Goal: Information Seeking & Learning: Learn about a topic

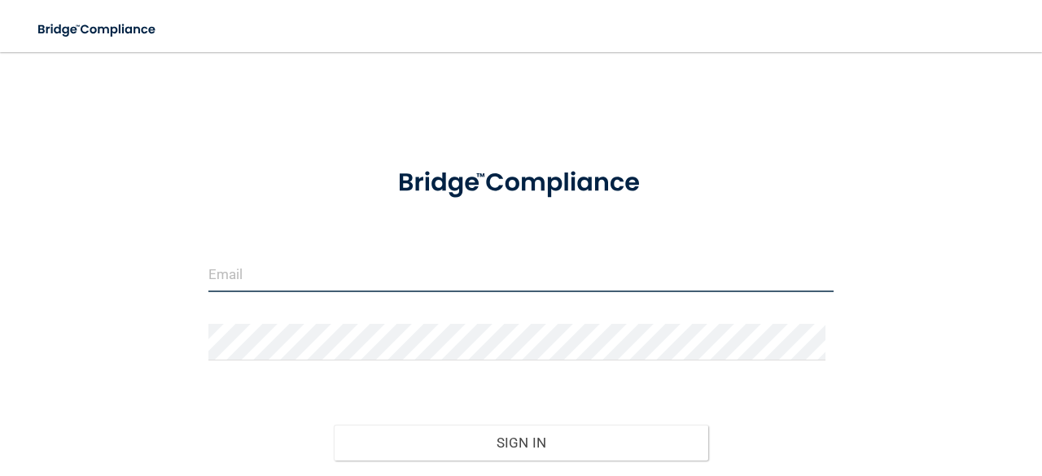
click at [361, 273] on input "email" at bounding box center [520, 274] width 625 height 37
type input "[EMAIL_ADDRESS][DOMAIN_NAME]"
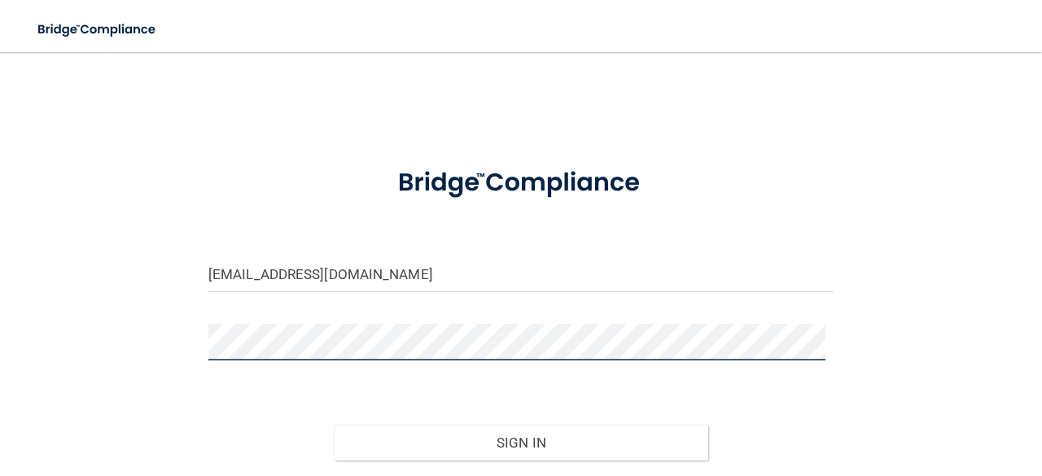
click at [334, 425] on button "Sign In" at bounding box center [521, 443] width 375 height 36
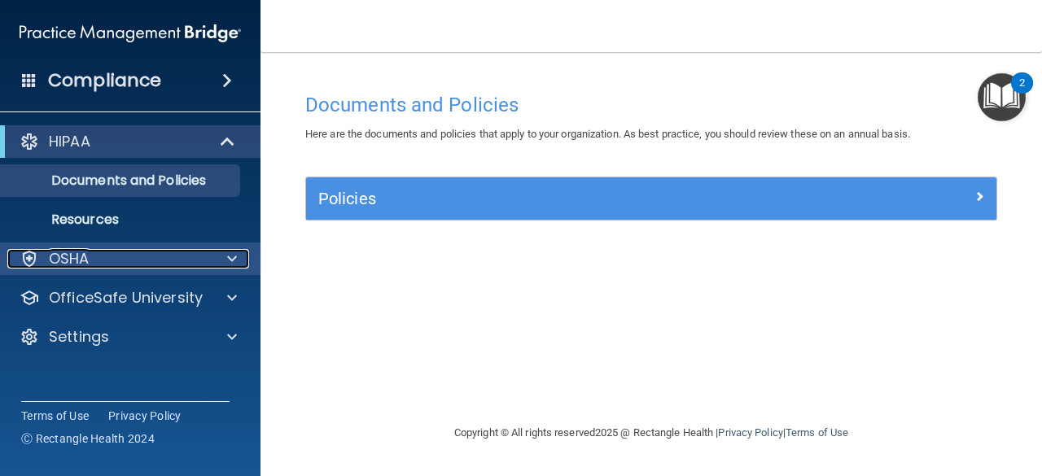
click at [153, 256] on div "OSHA" at bounding box center [108, 259] width 202 height 20
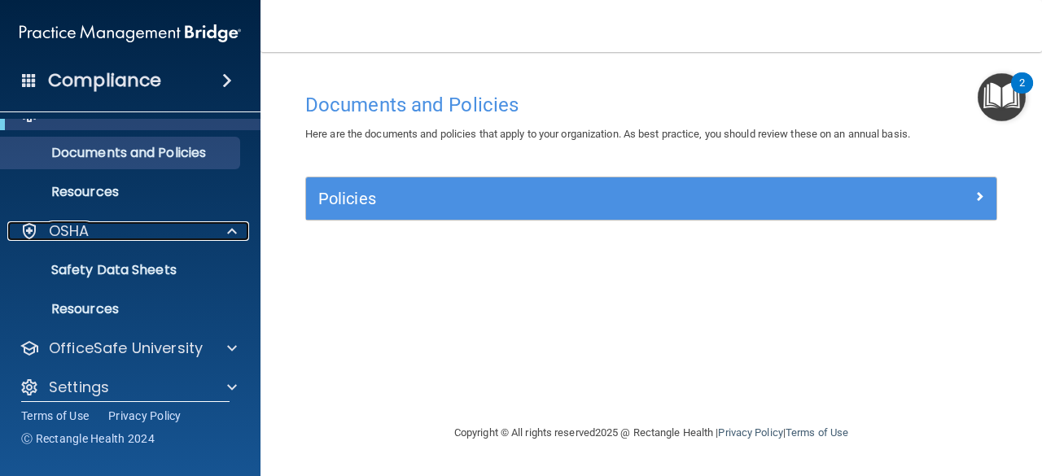
scroll to position [42, 0]
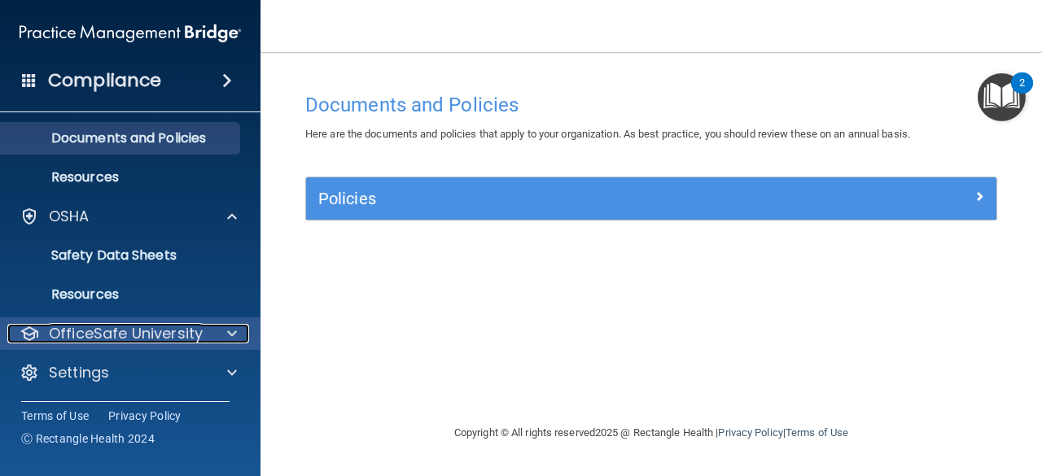
click at [161, 333] on p "OfficeSafe University" at bounding box center [126, 334] width 154 height 20
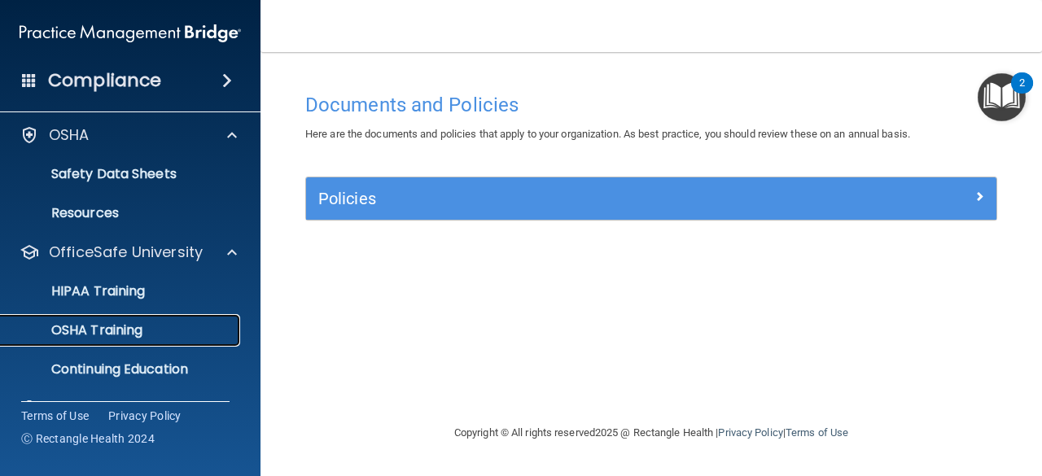
click at [129, 334] on p "OSHA Training" at bounding box center [77, 330] width 132 height 16
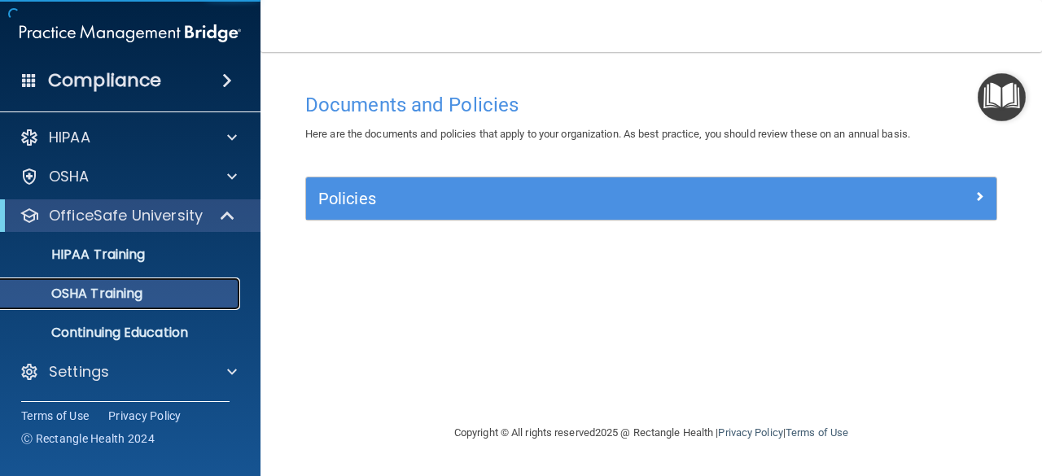
scroll to position [3, 0]
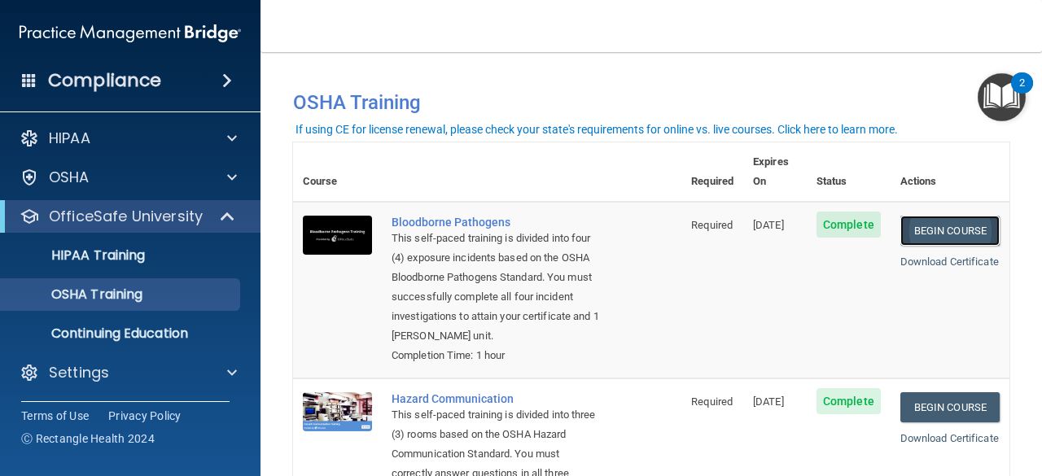
click at [913, 216] on link "Begin Course" at bounding box center [949, 231] width 99 height 30
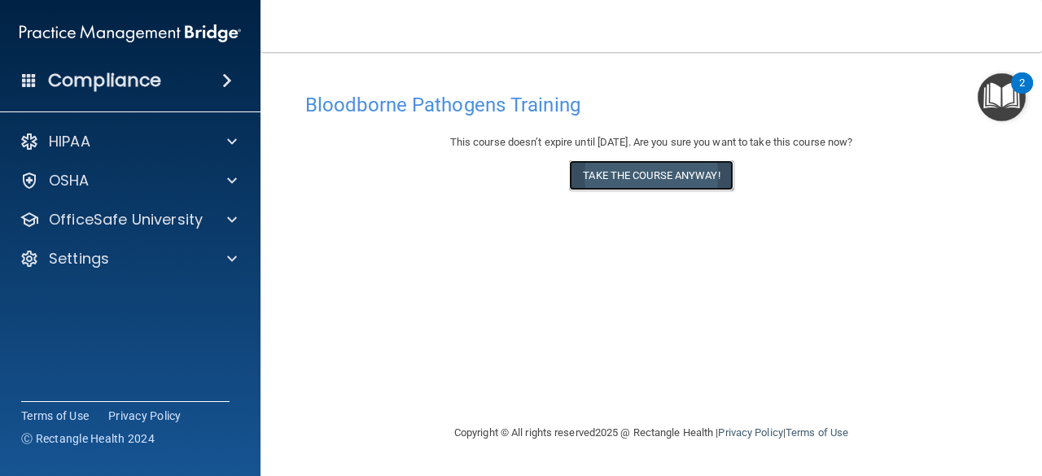
click at [658, 173] on button "Take the course anyway!" at bounding box center [651, 175] width 164 height 30
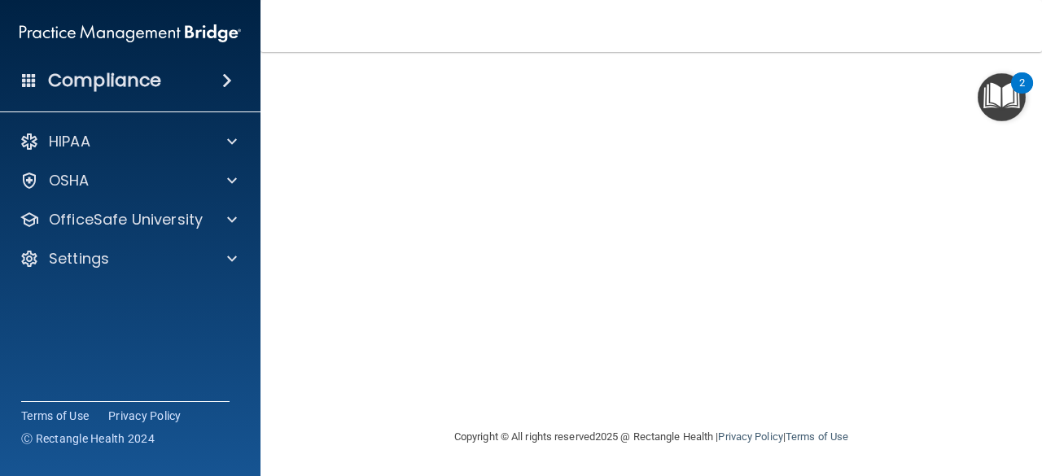
scroll to position [80, 0]
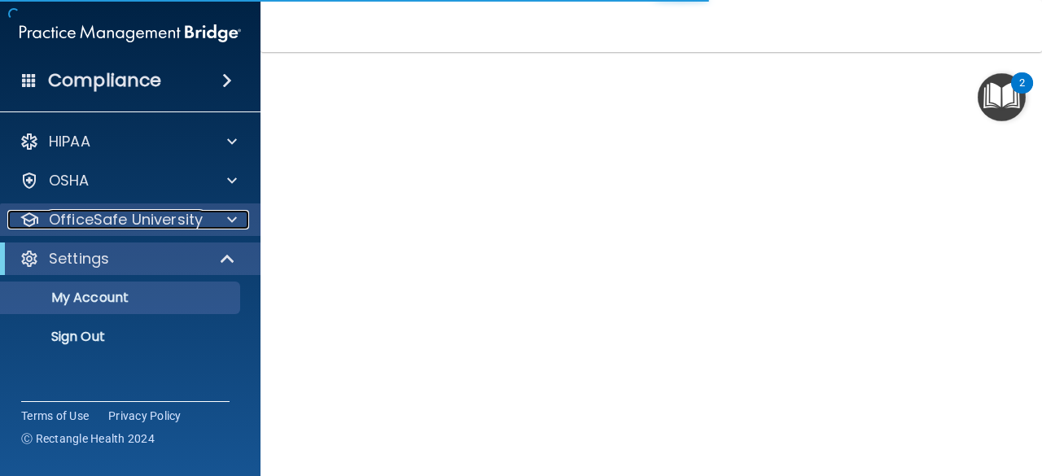
click at [209, 222] on div at bounding box center [229, 220] width 41 height 20
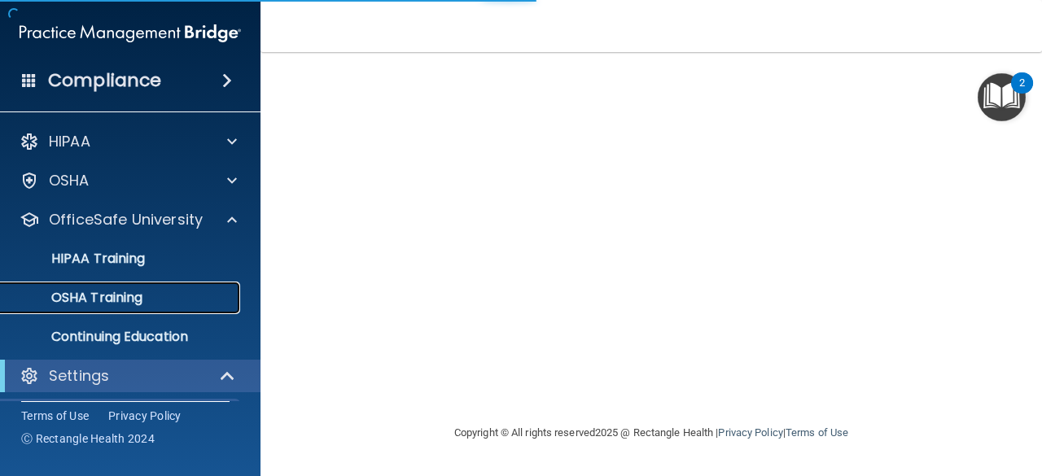
click at [161, 282] on link "OSHA Training" at bounding box center [112, 298] width 256 height 33
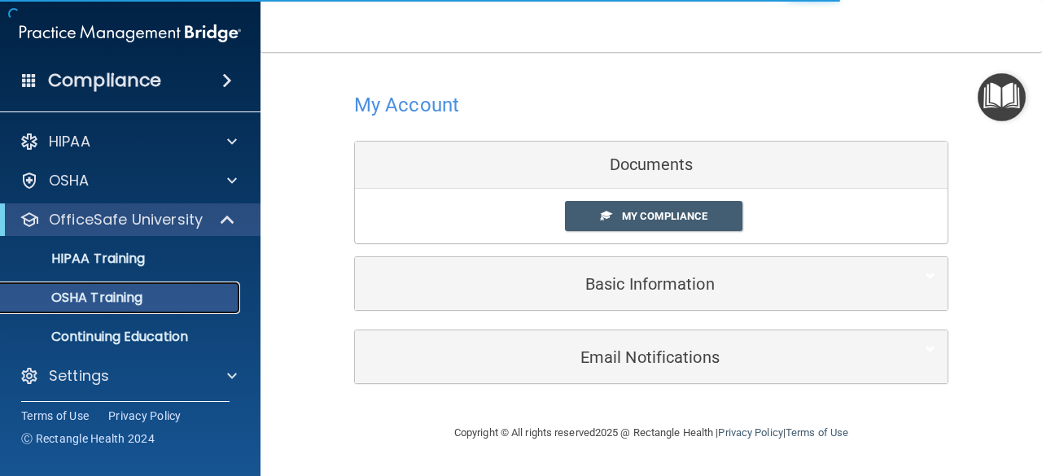
click at [169, 286] on link "OSHA Training" at bounding box center [112, 298] width 256 height 33
click at [176, 287] on link "OSHA Training" at bounding box center [112, 298] width 256 height 33
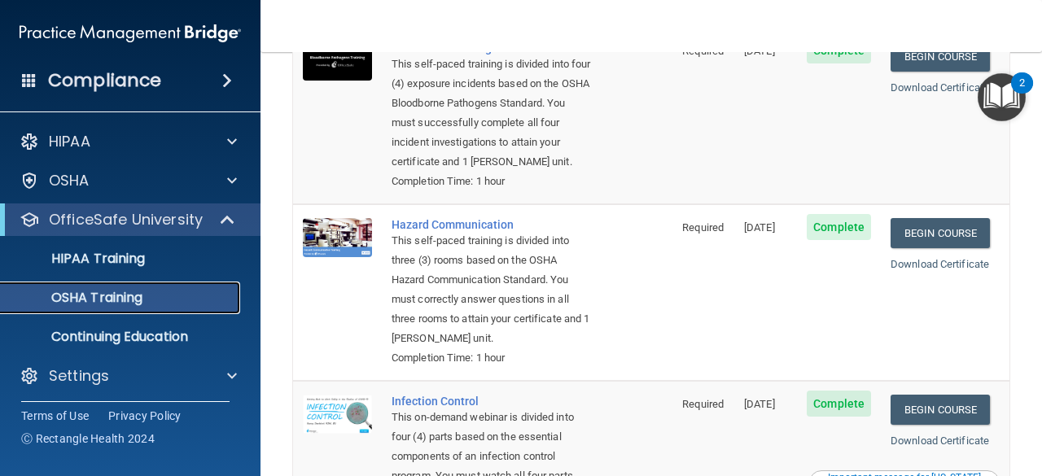
scroll to position [163, 0]
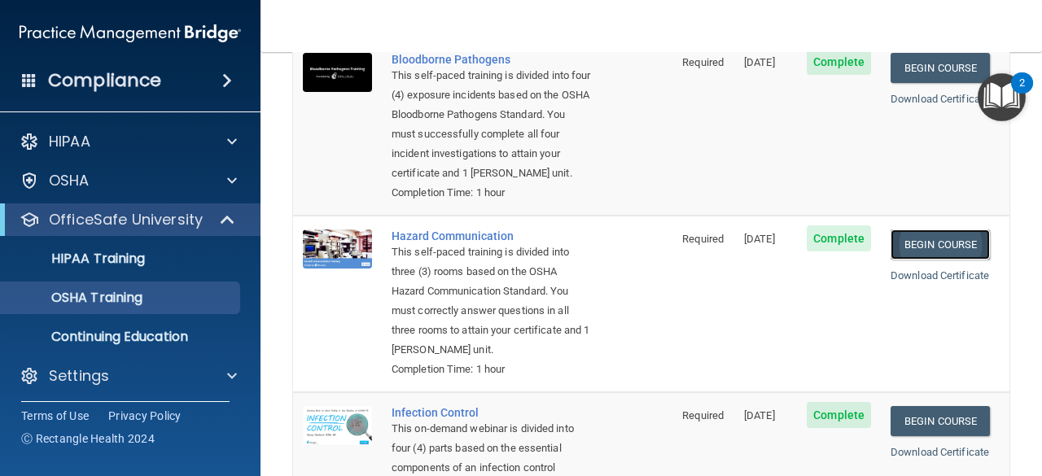
click at [908, 247] on link "Begin Course" at bounding box center [939, 245] width 99 height 30
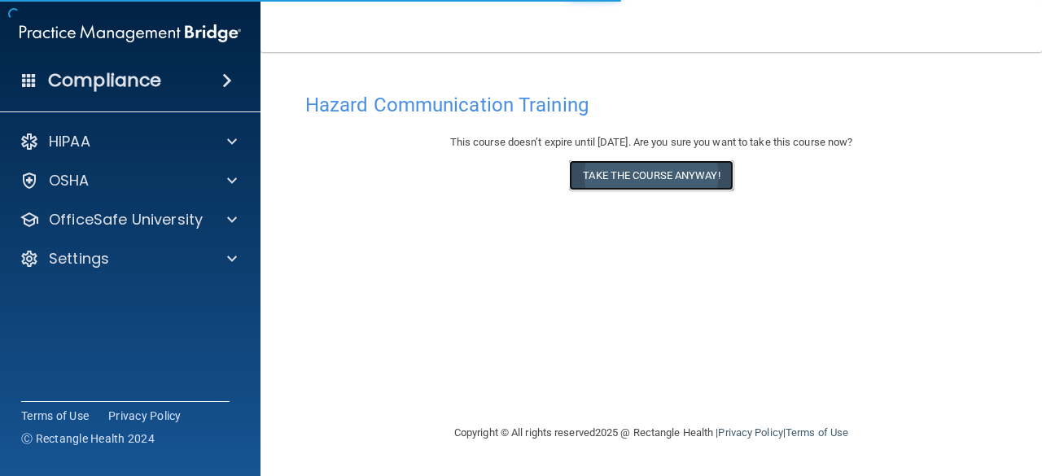
click at [698, 172] on button "Take the course anyway!" at bounding box center [651, 175] width 164 height 30
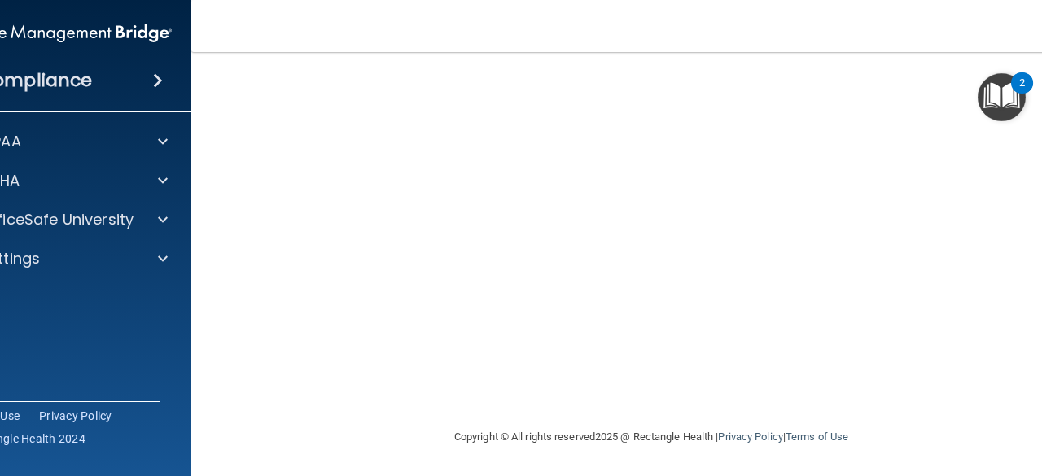
scroll to position [103, 0]
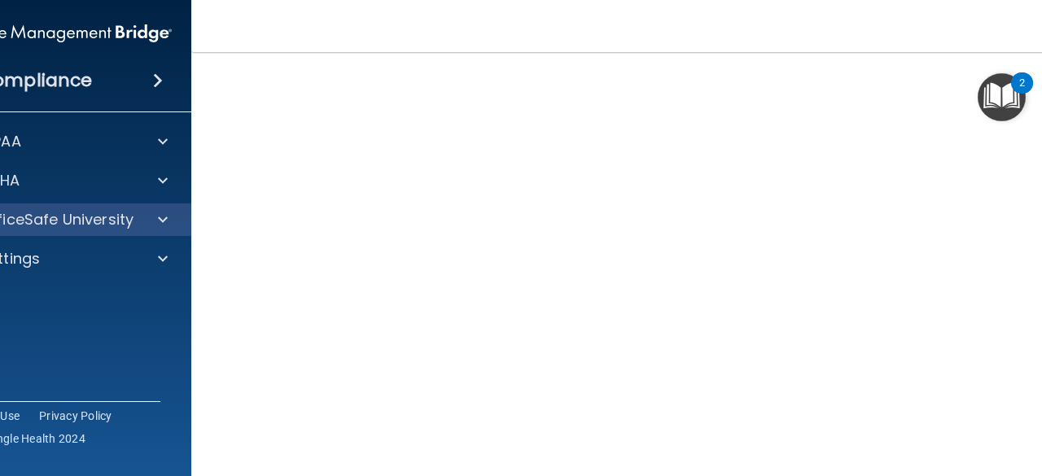
click at [163, 208] on div "OfficeSafe University" at bounding box center [61, 219] width 261 height 33
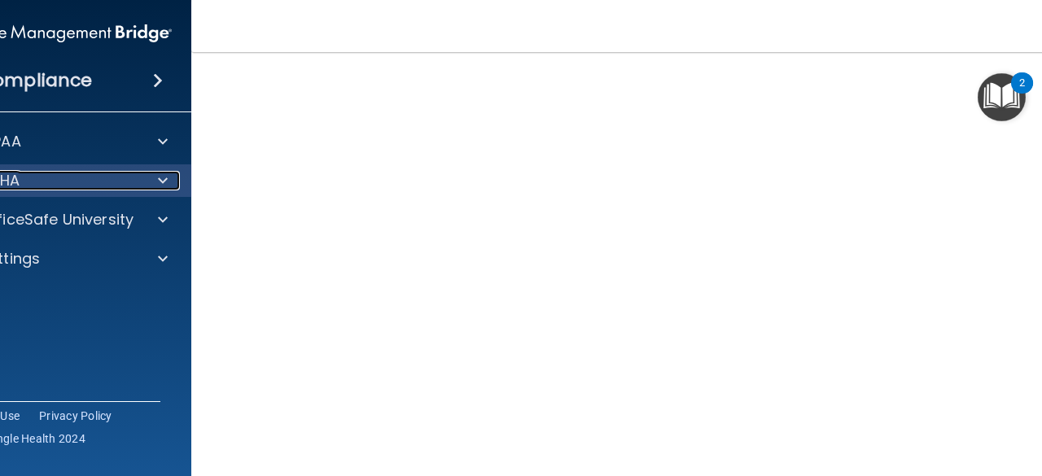
click at [151, 188] on div at bounding box center [160, 181] width 41 height 20
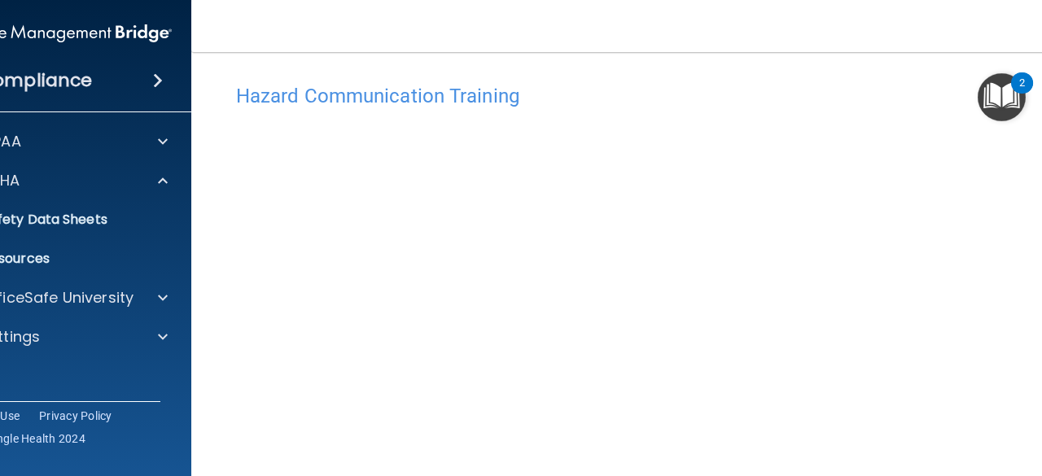
scroll to position [0, 0]
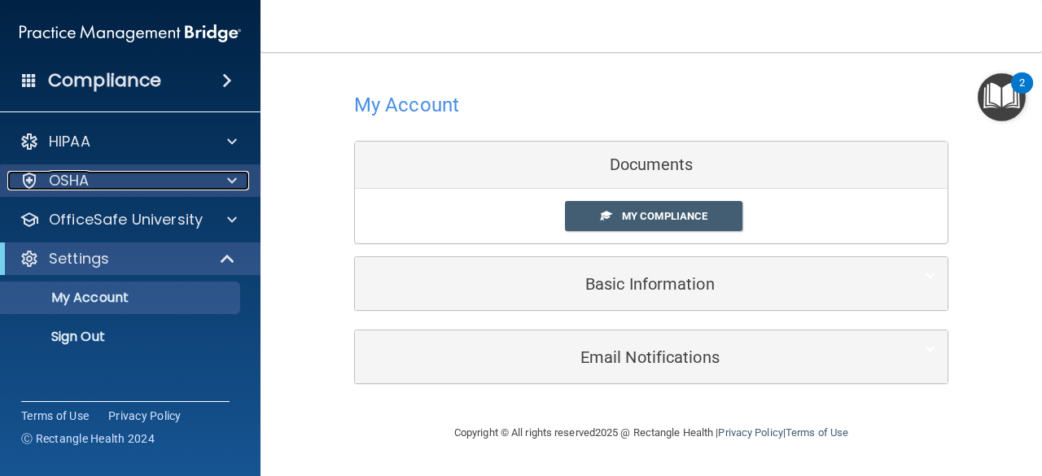
click at [166, 188] on div "OSHA" at bounding box center [108, 181] width 202 height 20
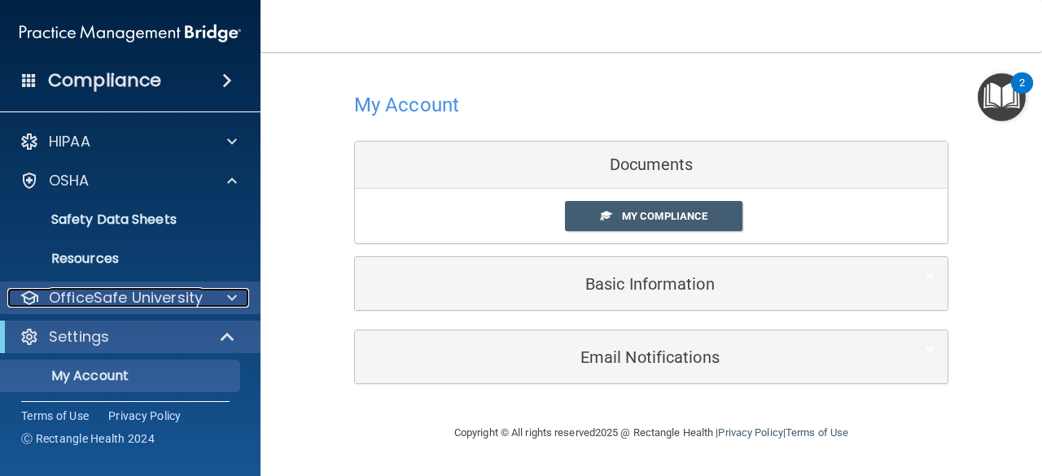
click at [133, 302] on p "OfficeSafe University" at bounding box center [126, 298] width 154 height 20
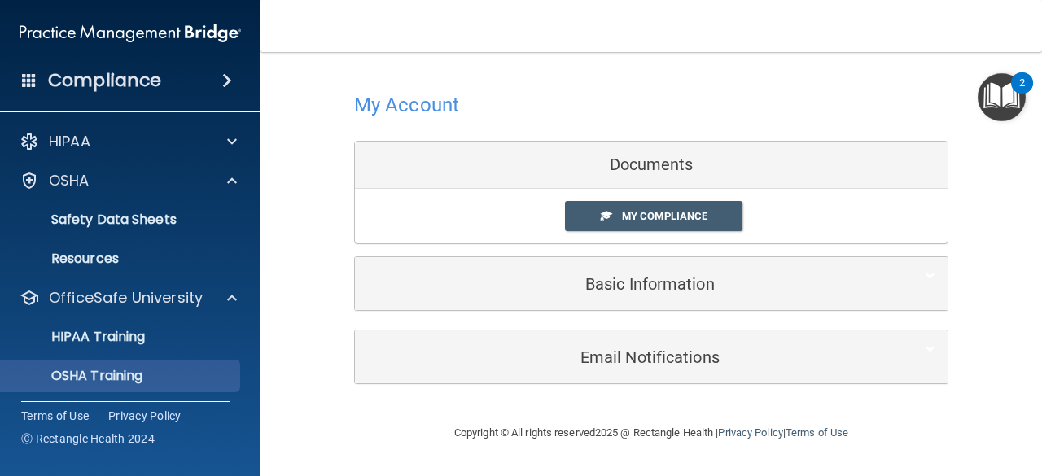
click at [148, 363] on ul "HIPAA Training OSHA Training Continuing Education" at bounding box center [131, 372] width 295 height 117
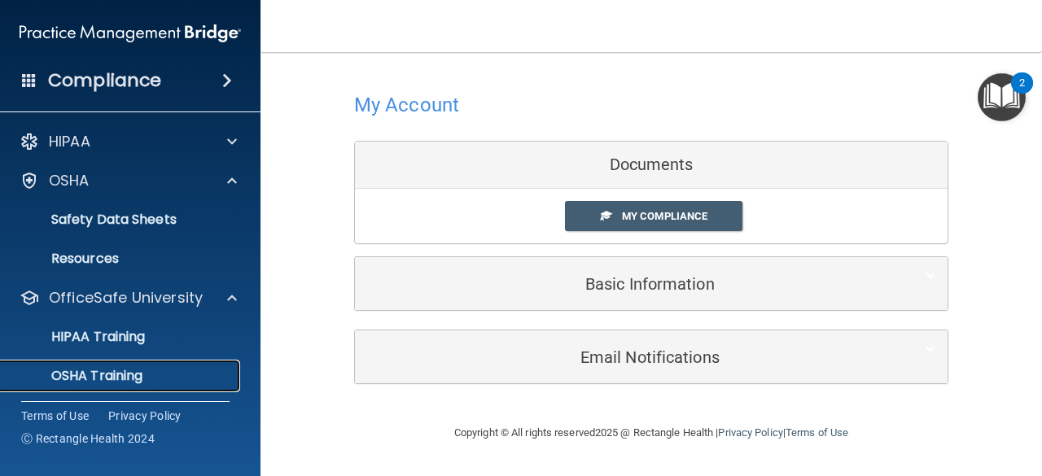
click at [150, 370] on div "OSHA Training" at bounding box center [122, 376] width 222 height 16
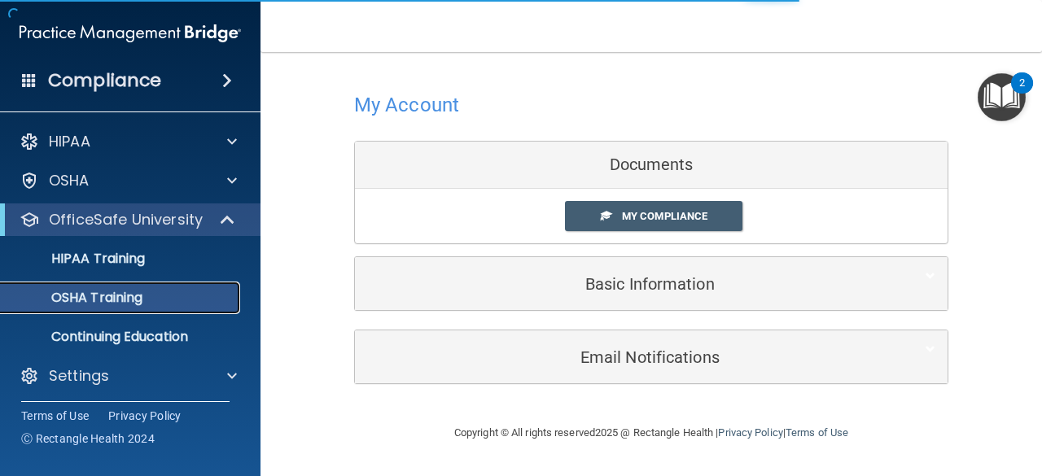
click at [169, 292] on div "OSHA Training" at bounding box center [122, 298] width 222 height 16
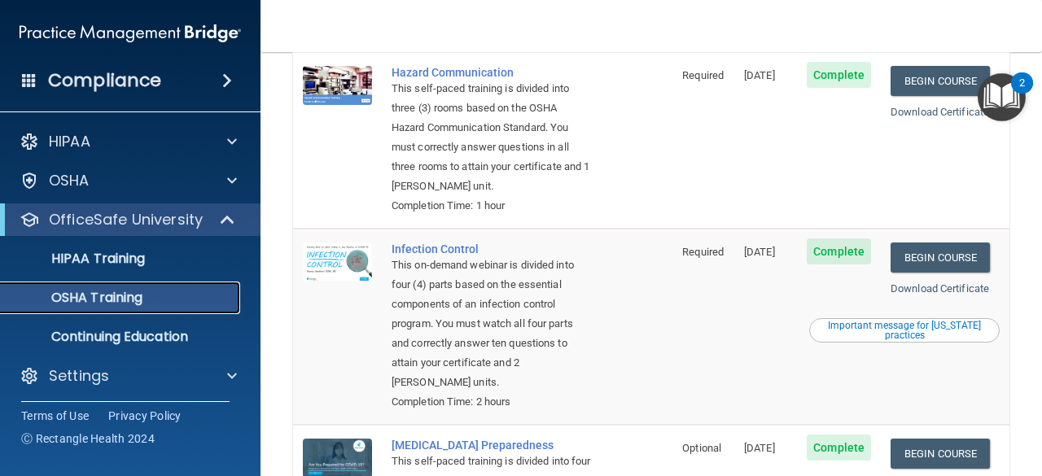
scroll to position [407, 0]
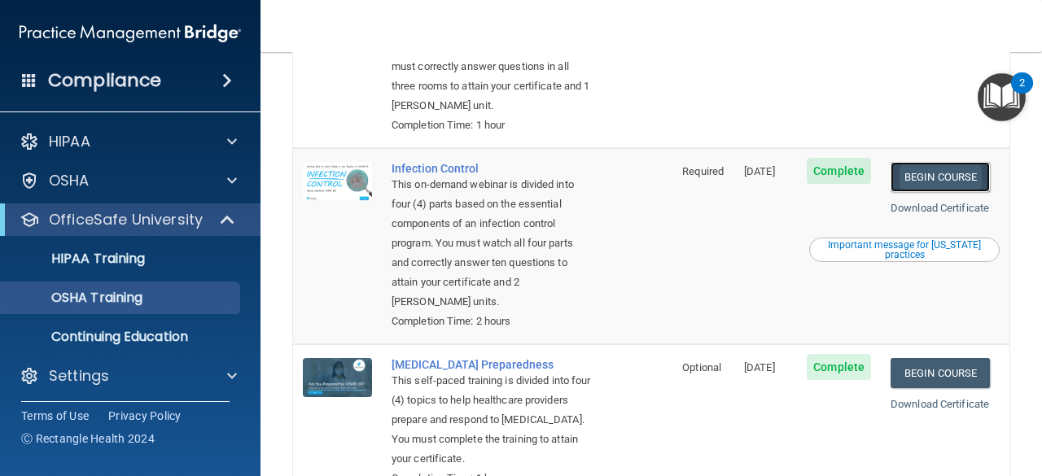
click at [969, 189] on link "Begin Course" at bounding box center [939, 177] width 99 height 30
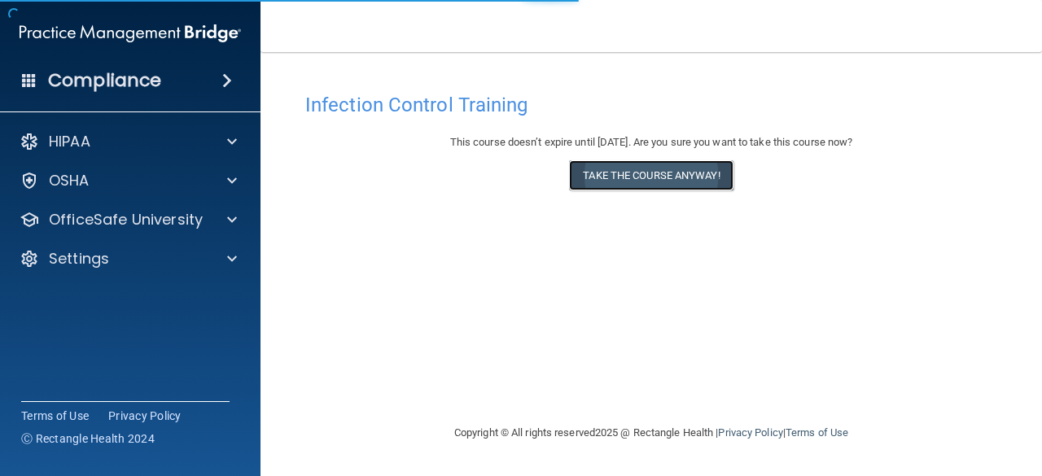
click at [654, 182] on button "Take the course anyway!" at bounding box center [651, 175] width 164 height 30
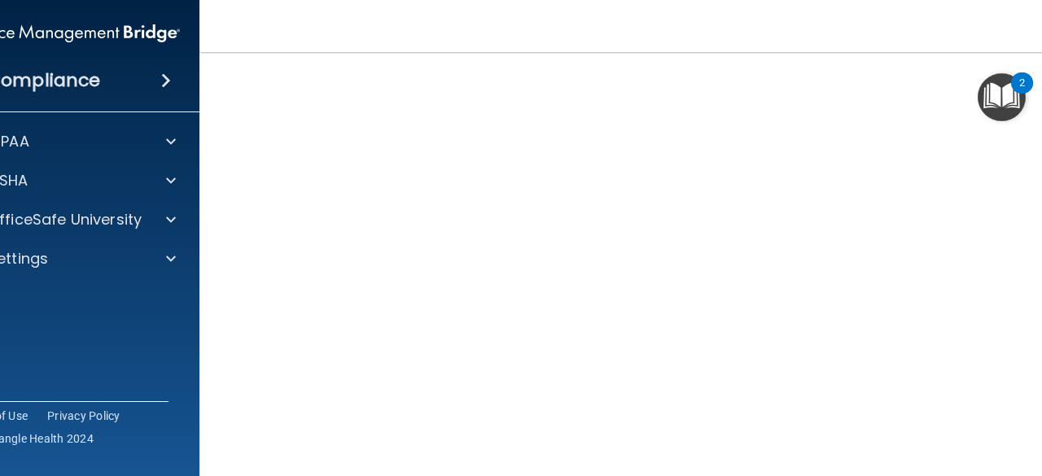
scroll to position [139, 0]
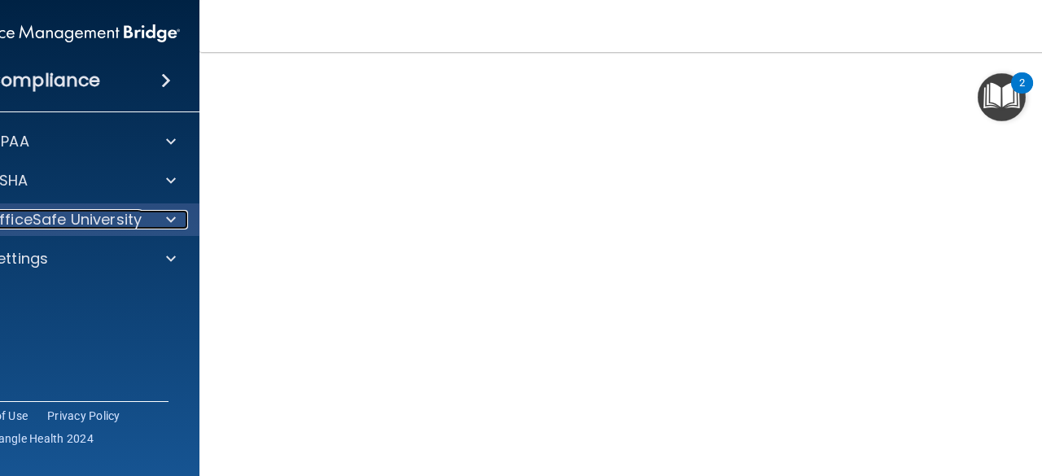
click at [39, 218] on p "OfficeSafe University" at bounding box center [65, 220] width 154 height 20
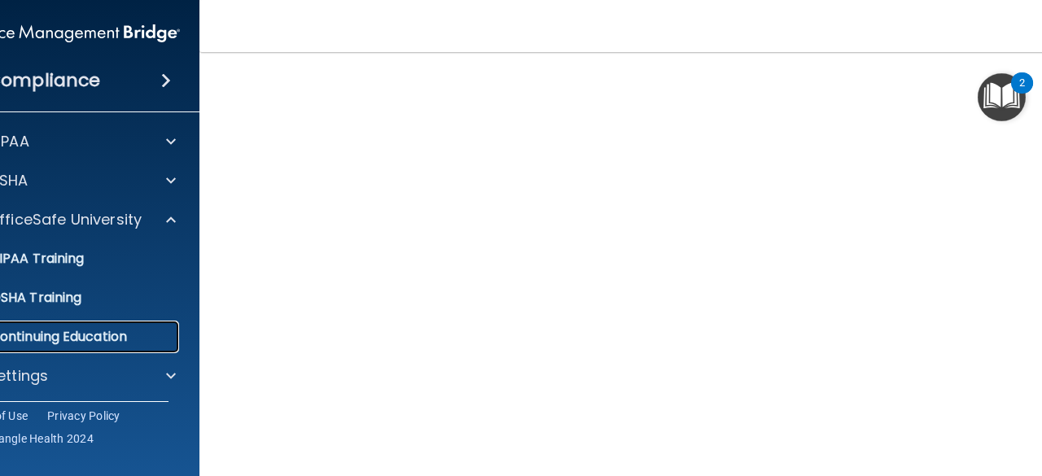
click at [96, 331] on p "Continuing Education" at bounding box center [61, 337] width 222 height 16
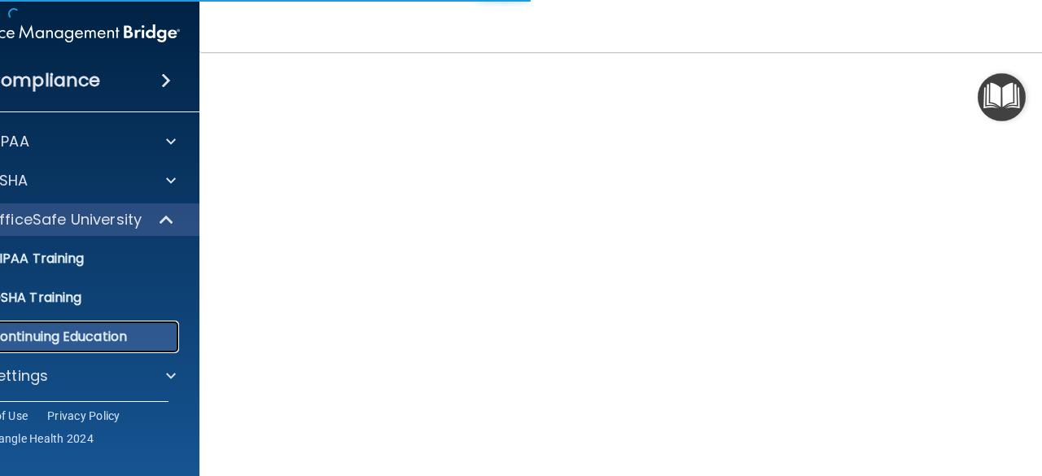
scroll to position [157, 0]
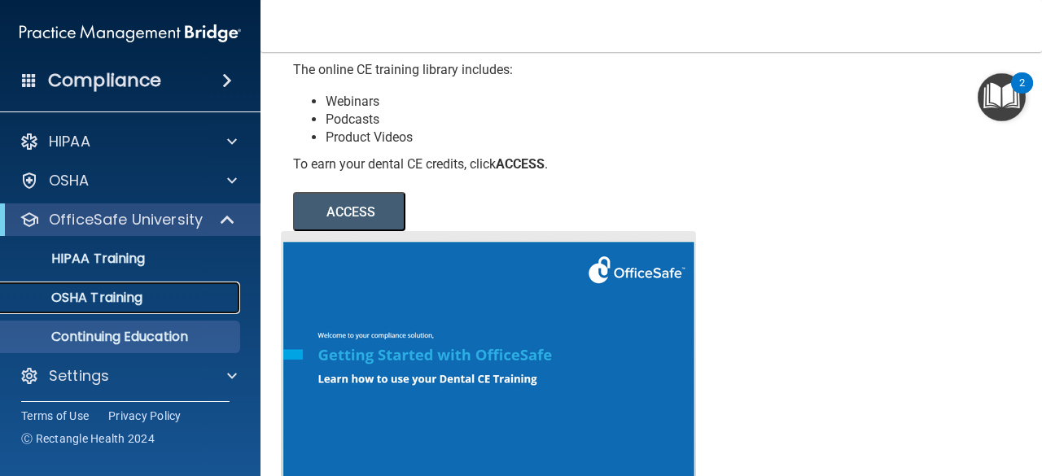
click at [142, 298] on p "OSHA Training" at bounding box center [77, 298] width 132 height 16
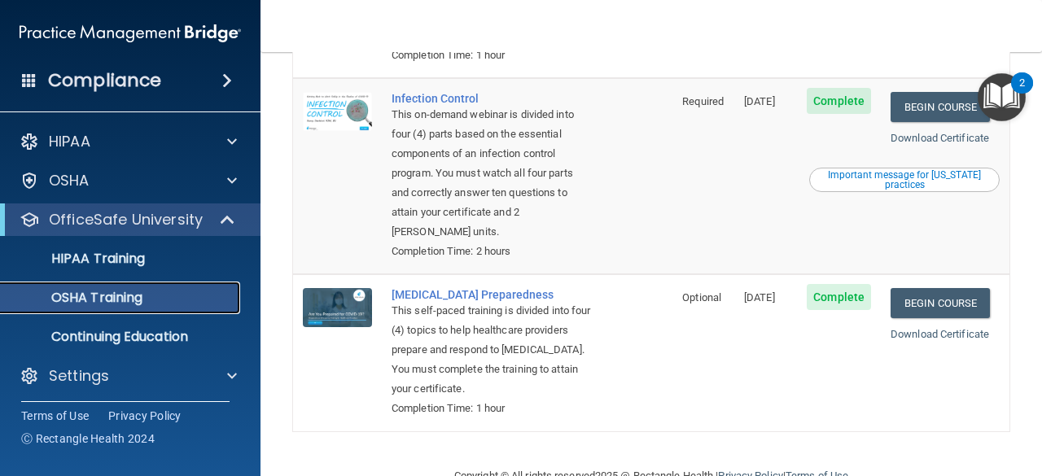
scroll to position [488, 0]
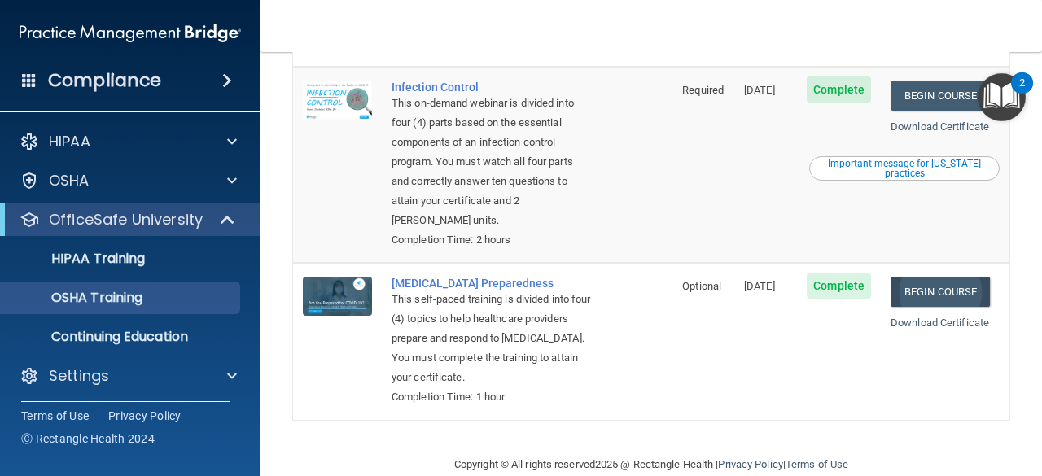
drag, startPoint x: 906, startPoint y: 311, endPoint x: 908, endPoint y: 300, distance: 10.7
click at [907, 308] on td "Begin Course Download Certificate" at bounding box center [945, 341] width 129 height 156
click at [908, 295] on link "Begin Course" at bounding box center [939, 292] width 99 height 30
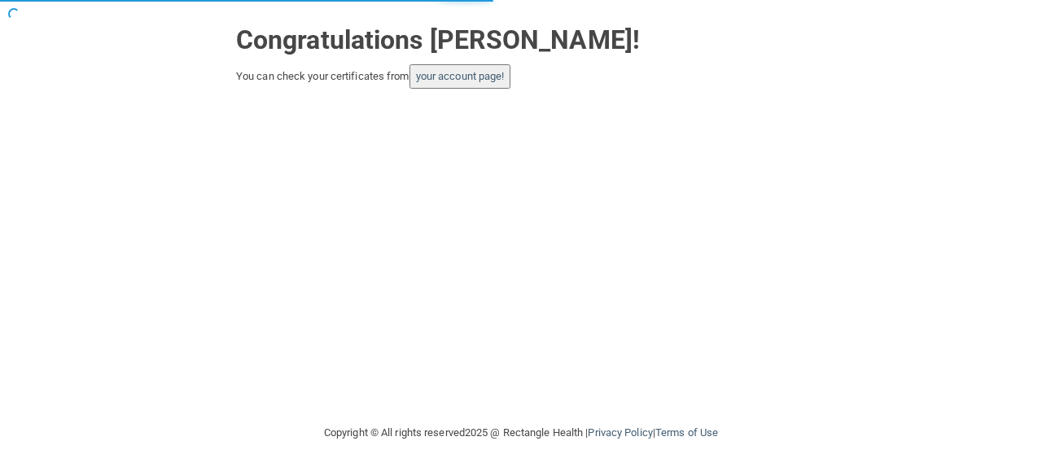
click at [481, 67] on button "your account page!" at bounding box center [460, 76] width 102 height 24
click at [482, 74] on link "your account page!" at bounding box center [460, 76] width 89 height 12
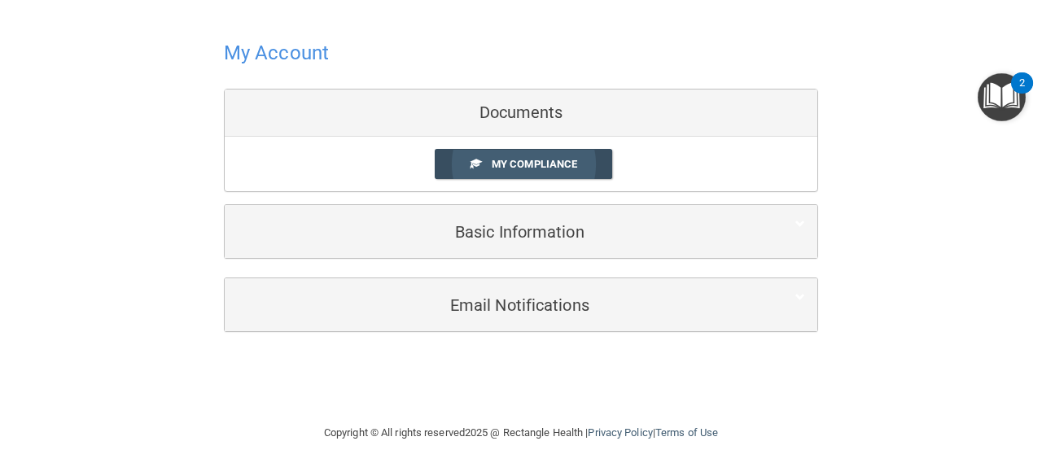
click at [532, 162] on span "My Compliance" at bounding box center [534, 164] width 85 height 12
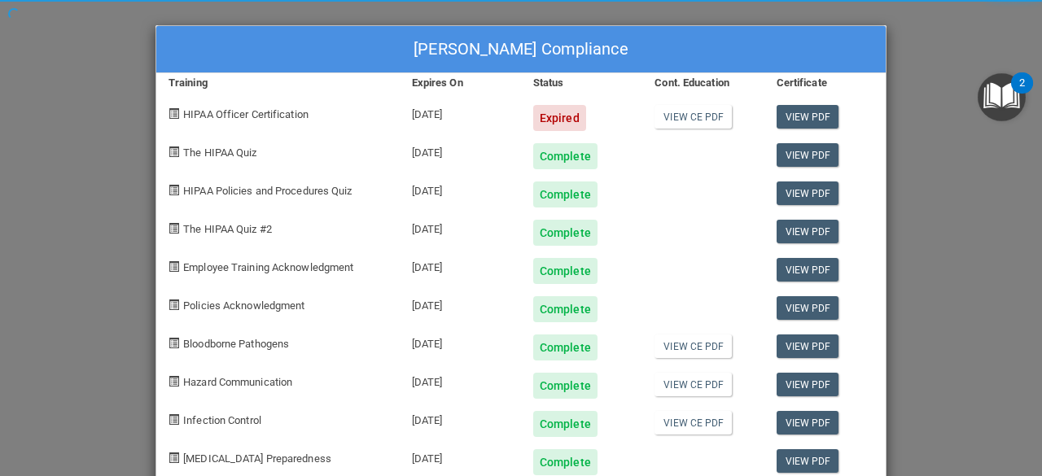
click at [502, 171] on div "[PERSON_NAME] Compliance Training Expires On Status Cont. Education Certificate…" at bounding box center [520, 256] width 731 height 463
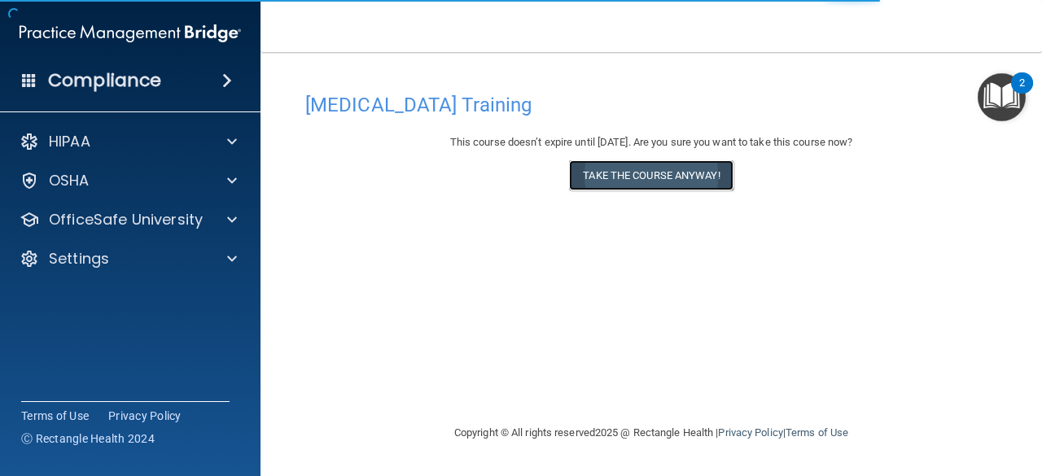
click at [678, 181] on button "Take the course anyway!" at bounding box center [651, 175] width 164 height 30
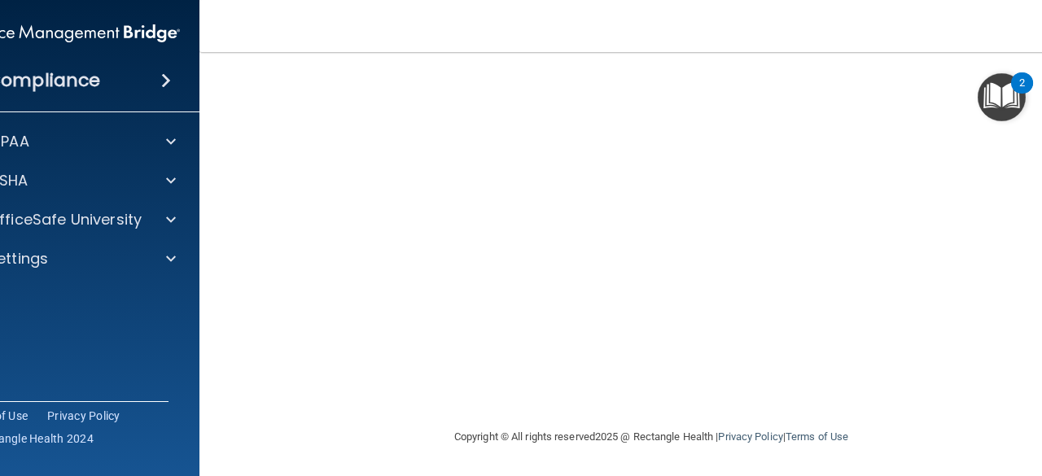
scroll to position [83, 0]
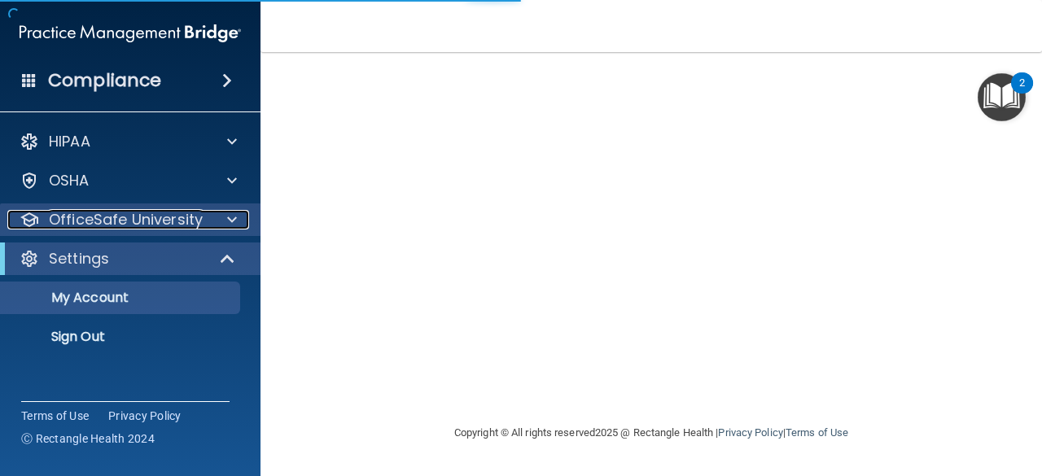
click at [90, 223] on p "OfficeSafe University" at bounding box center [126, 220] width 154 height 20
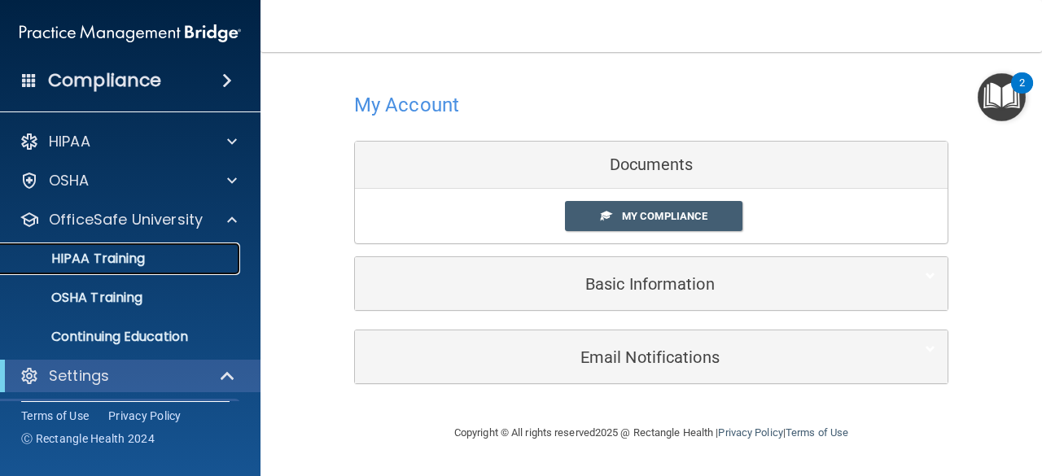
click at [153, 272] on link "HIPAA Training" at bounding box center [112, 259] width 256 height 33
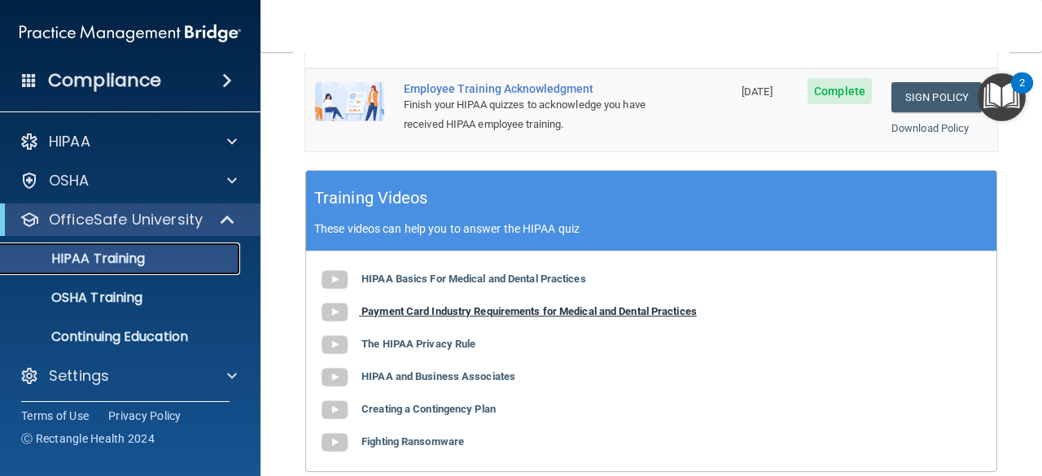
scroll to position [733, 0]
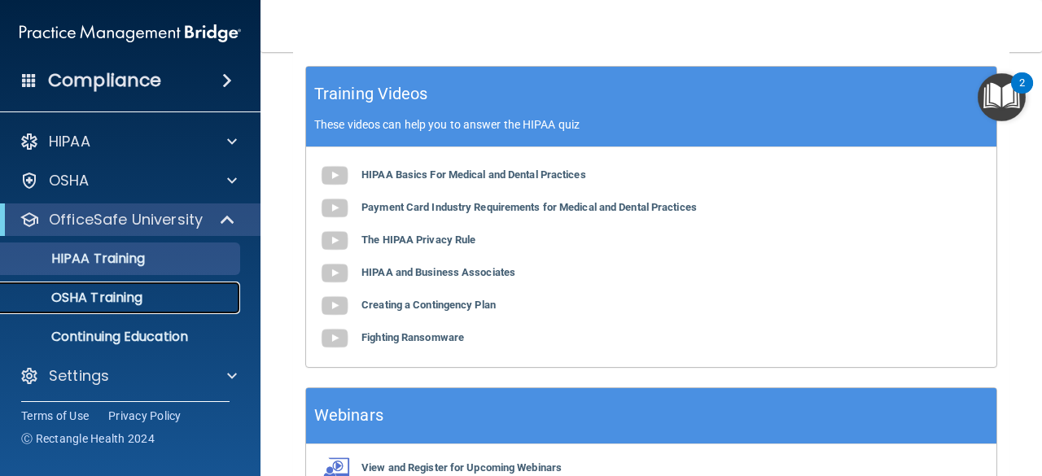
click at [140, 308] on link "OSHA Training" at bounding box center [112, 298] width 256 height 33
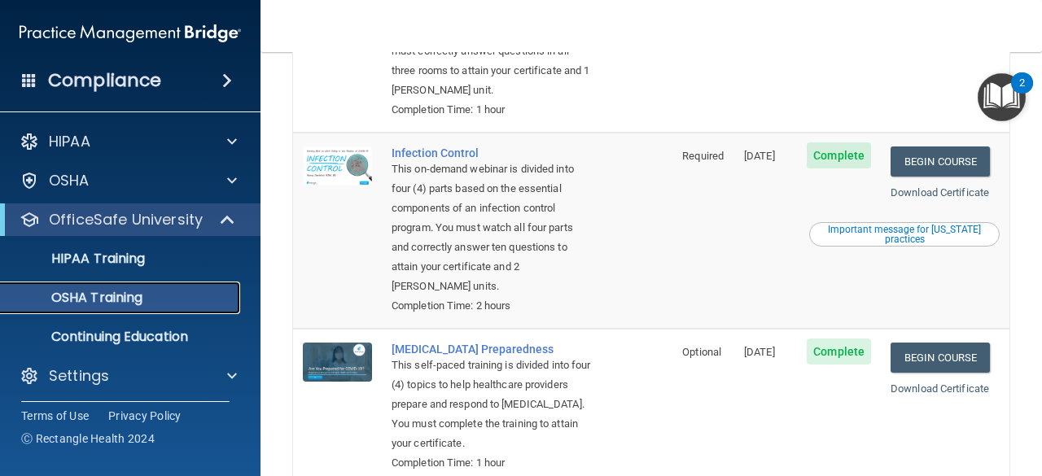
scroll to position [518, 0]
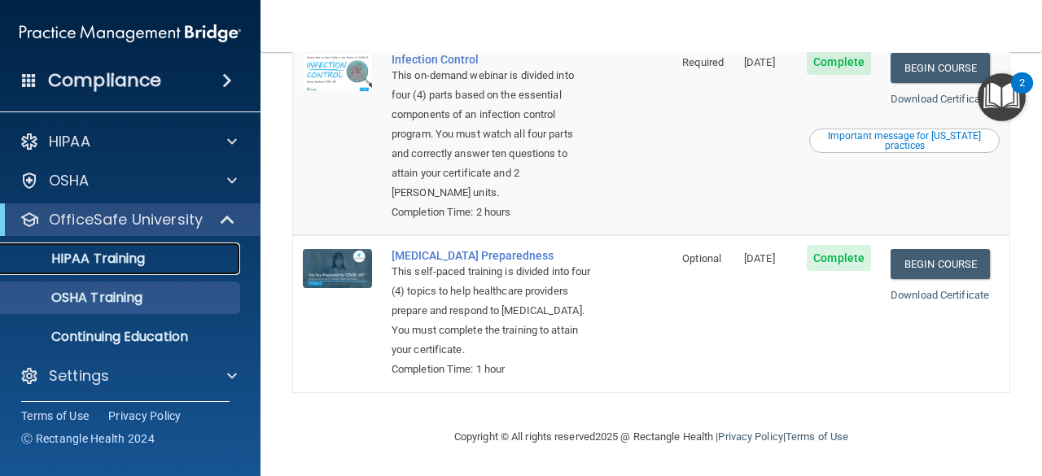
click at [164, 257] on div "HIPAA Training" at bounding box center [122, 259] width 222 height 16
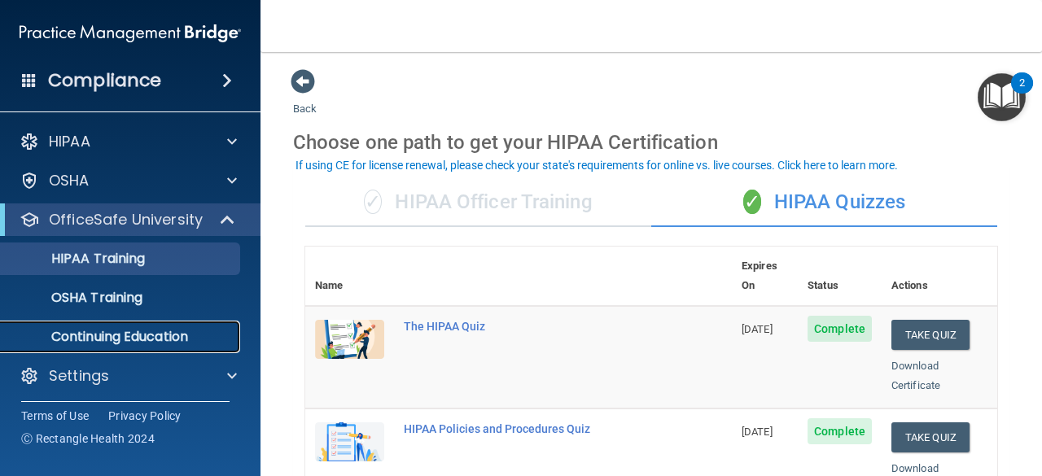
click at [123, 349] on link "Continuing Education" at bounding box center [112, 337] width 256 height 33
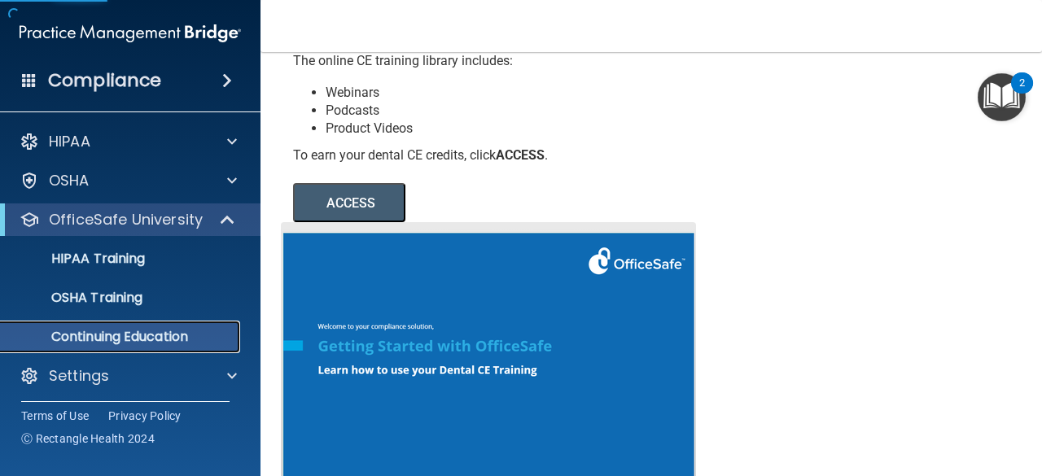
scroll to position [333, 0]
